Goal: Task Accomplishment & Management: Use online tool/utility

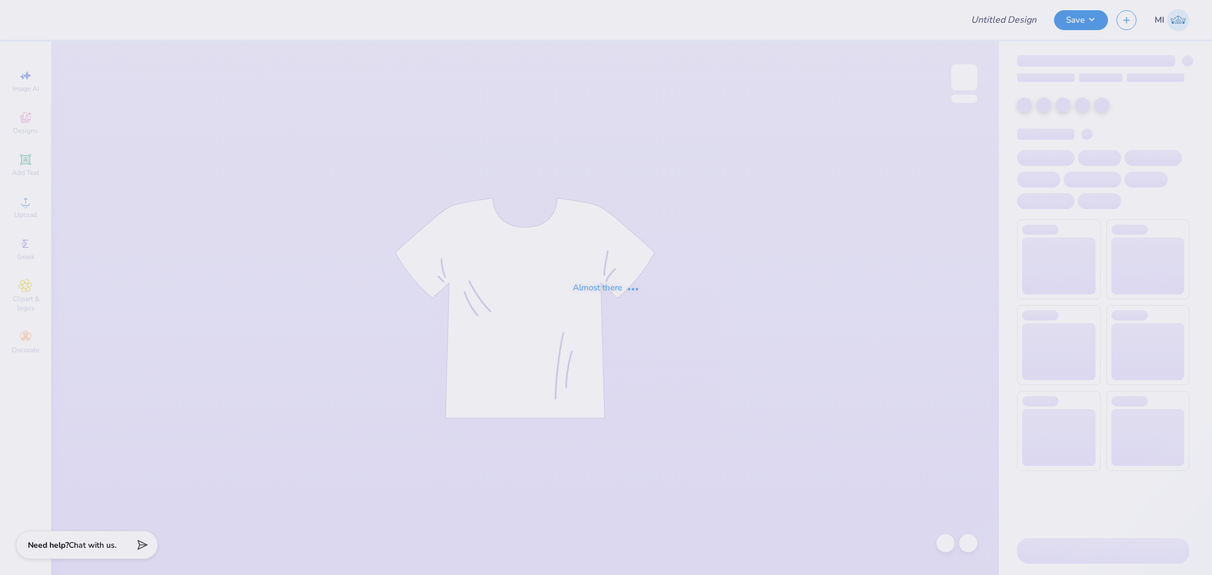
type input "AGD Sisterhood Merch"
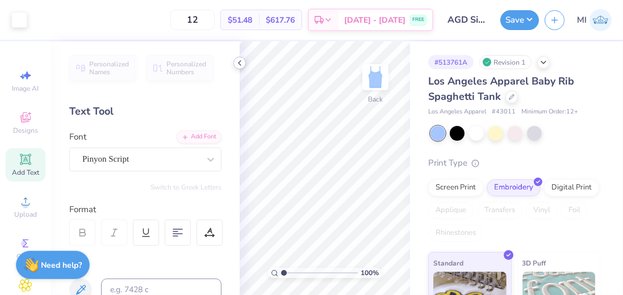
click at [237, 58] on div at bounding box center [239, 63] width 12 height 12
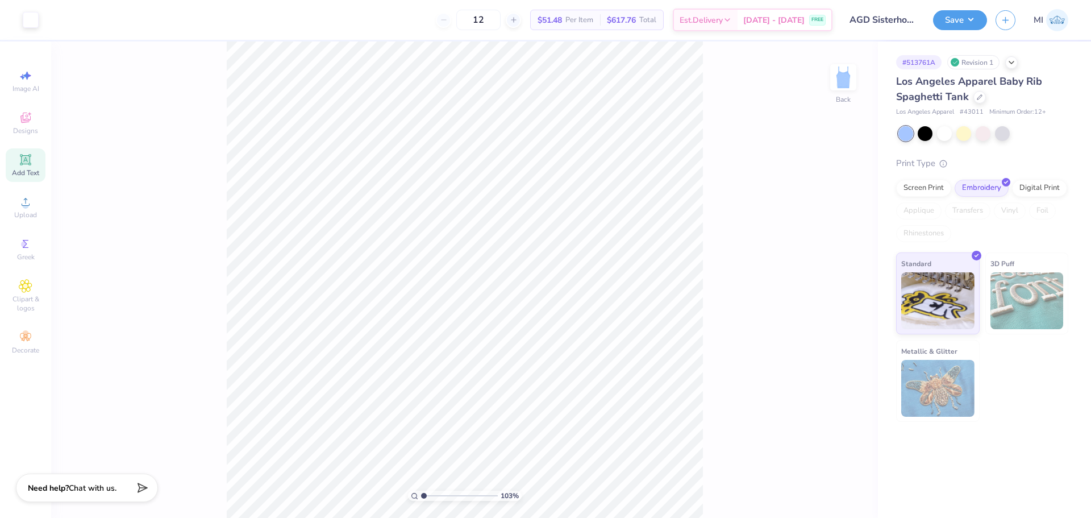
type input "1.0253364601773"
